Goal: Find specific page/section: Find specific page/section

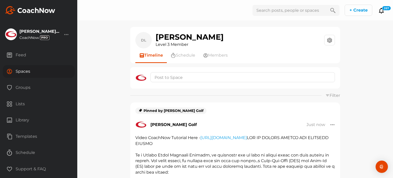
click at [27, 69] on div "Spaces" at bounding box center [39, 71] width 72 height 13
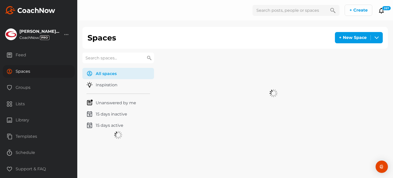
click at [123, 58] on input "text" at bounding box center [118, 57] width 72 height 11
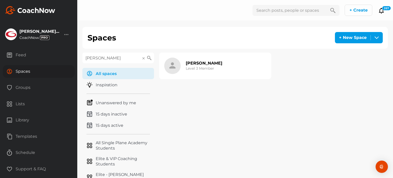
type input "[PERSON_NAME]"
click at [204, 64] on h2 "[PERSON_NAME]" at bounding box center [204, 62] width 37 height 5
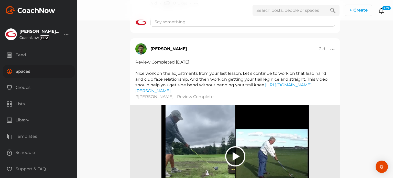
scroll to position [256, 0]
